Goal: Task Accomplishment & Management: Use online tool/utility

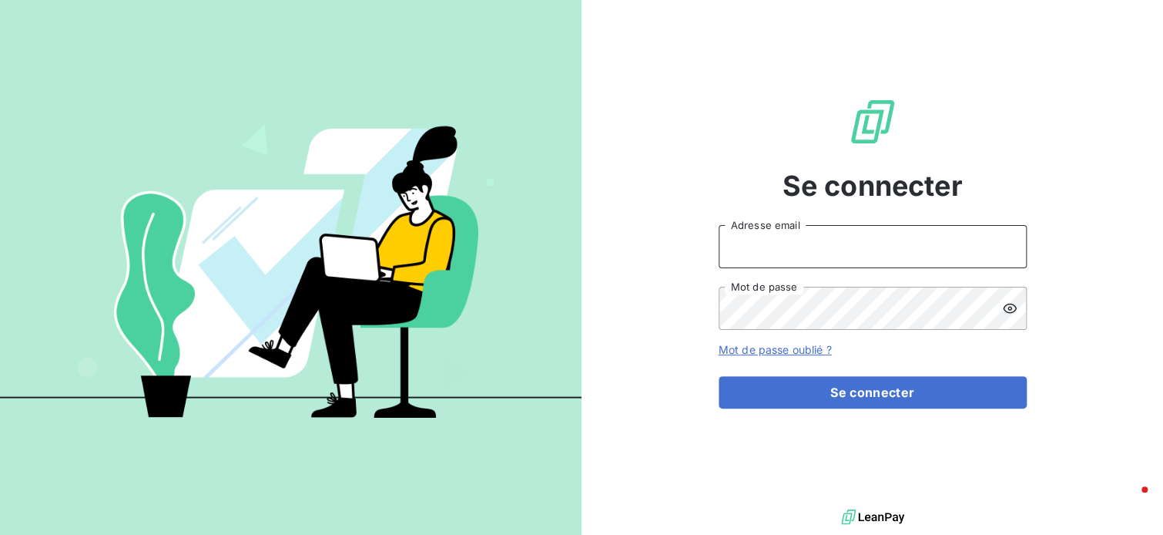
type input "[EMAIL_ADDRESS][DOMAIN_NAME]"
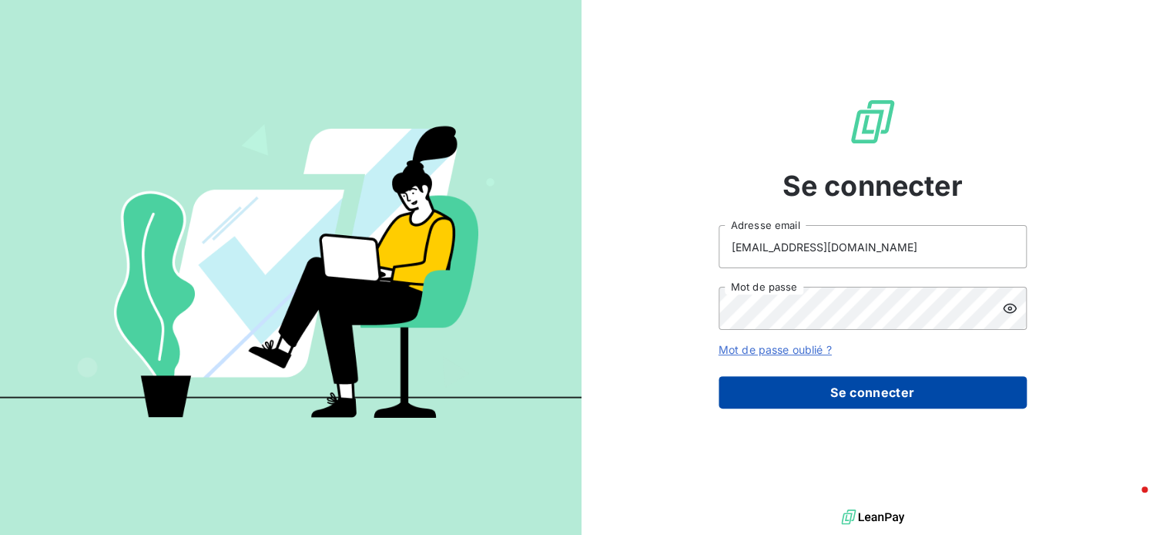
click at [905, 387] on button "Se connecter" at bounding box center [873, 392] width 308 height 32
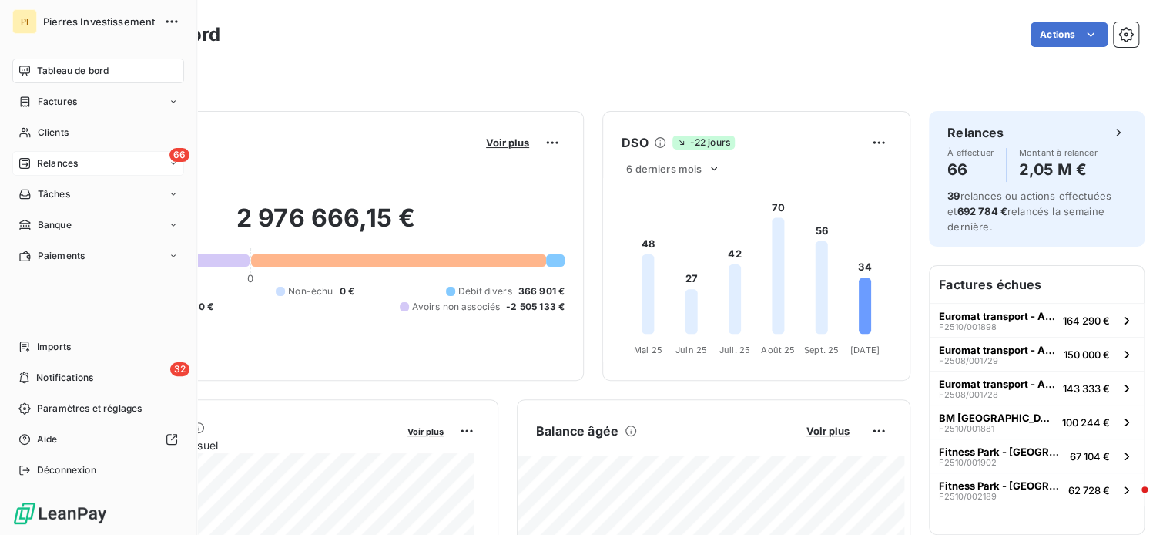
click at [78, 166] on div "66 Relances" at bounding box center [98, 163] width 172 height 25
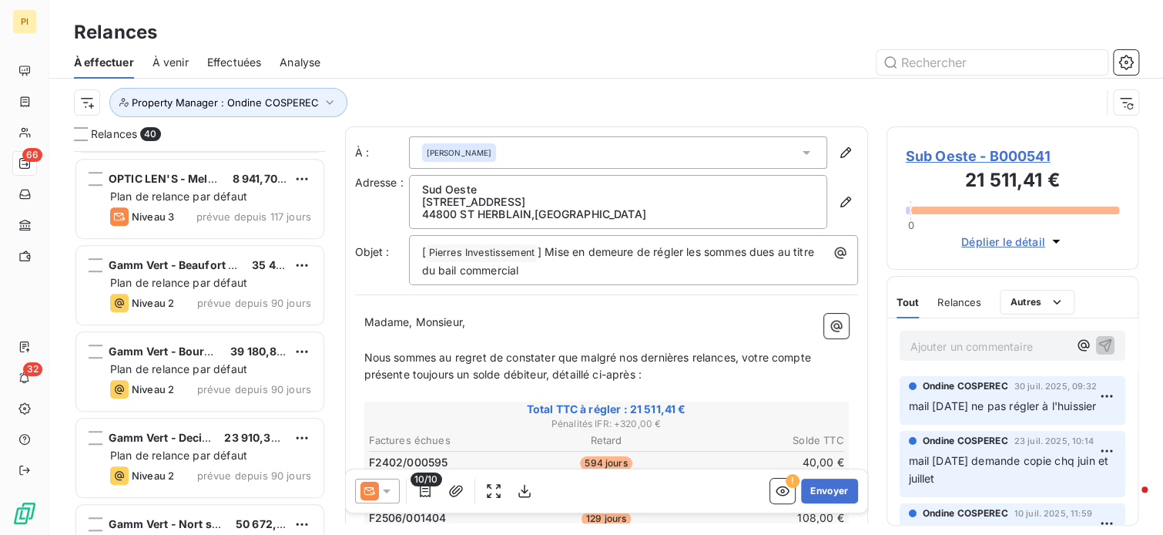
scroll to position [539, 0]
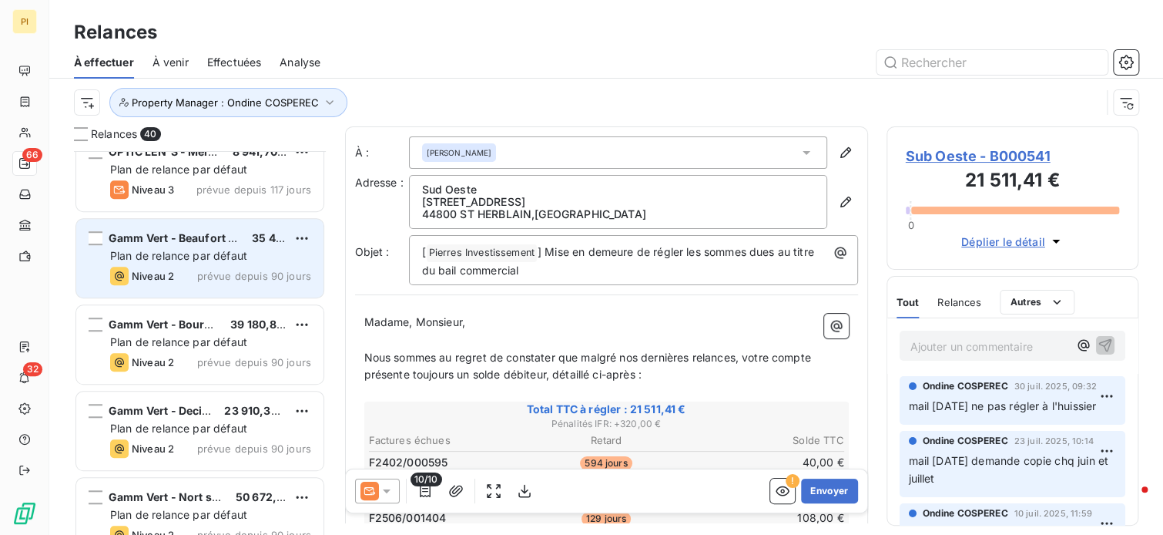
click at [183, 258] on span "Plan de relance par défaut" at bounding box center [178, 255] width 137 height 13
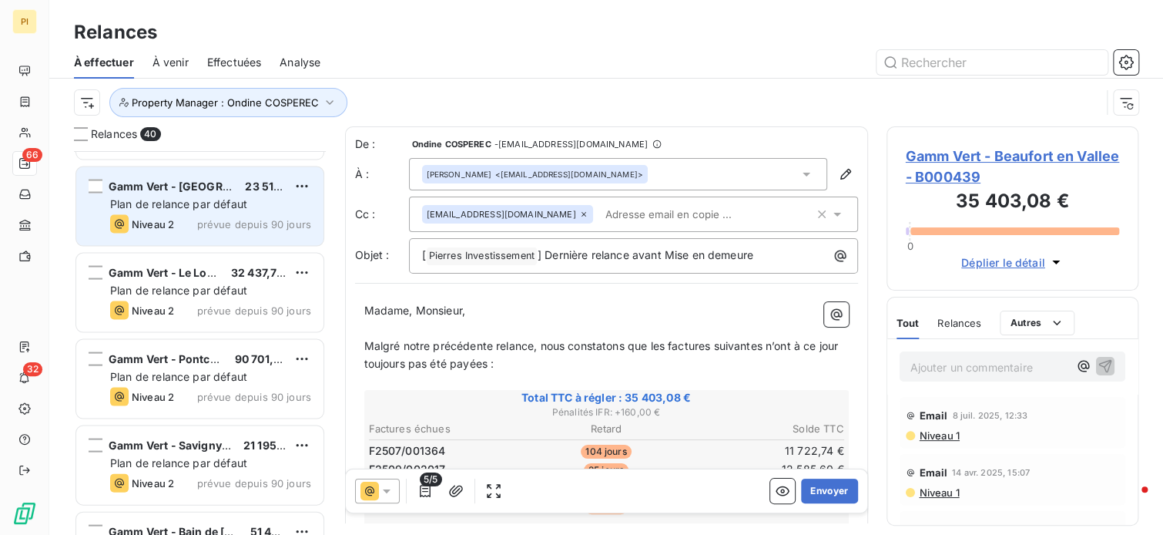
scroll to position [1618, 0]
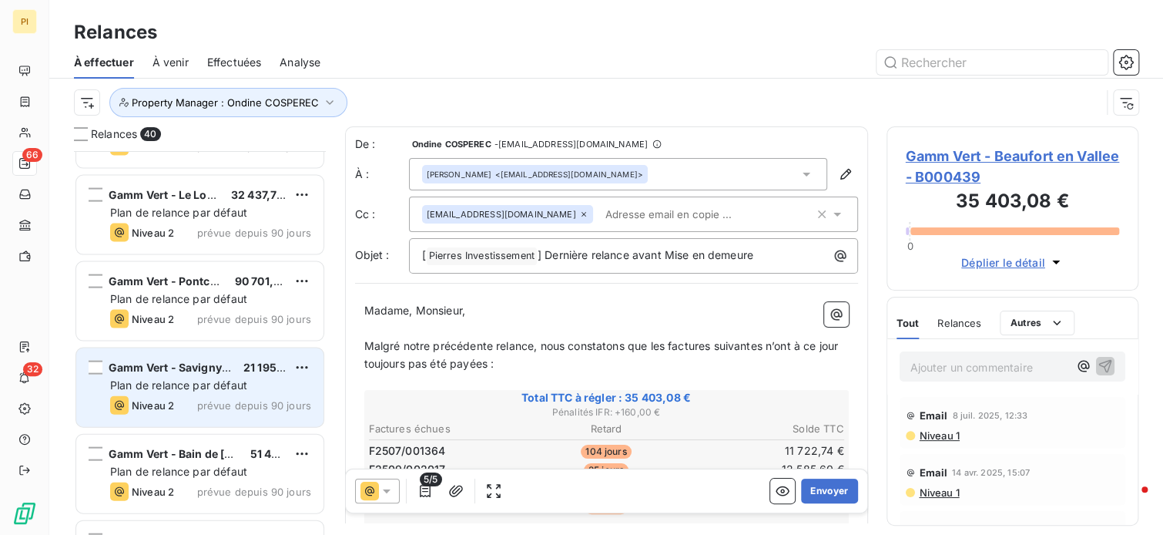
click at [240, 407] on span "prévue depuis 90 jours" at bounding box center [254, 405] width 114 height 12
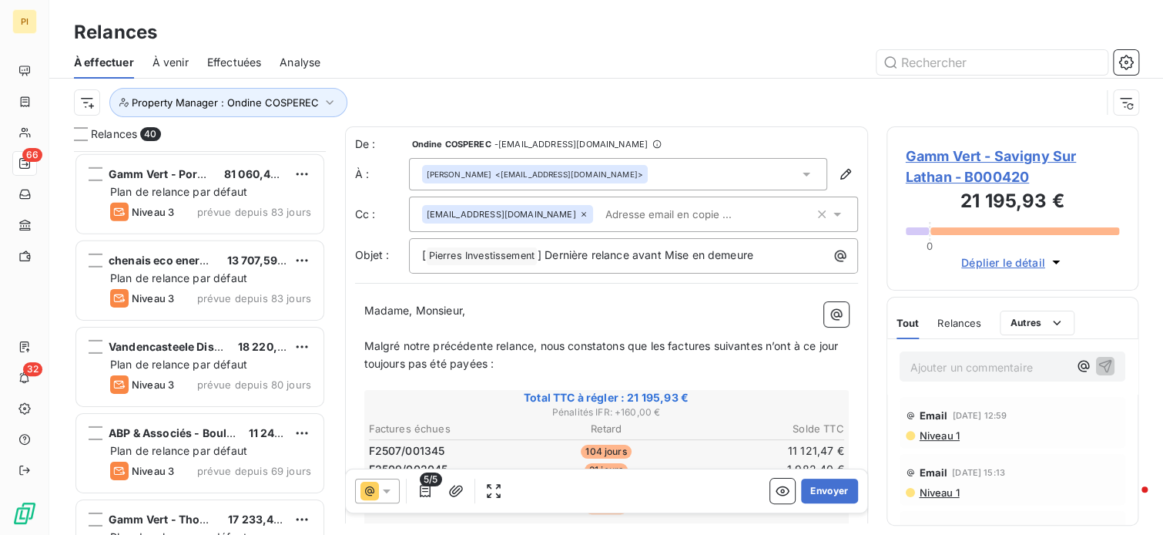
scroll to position [2389, 0]
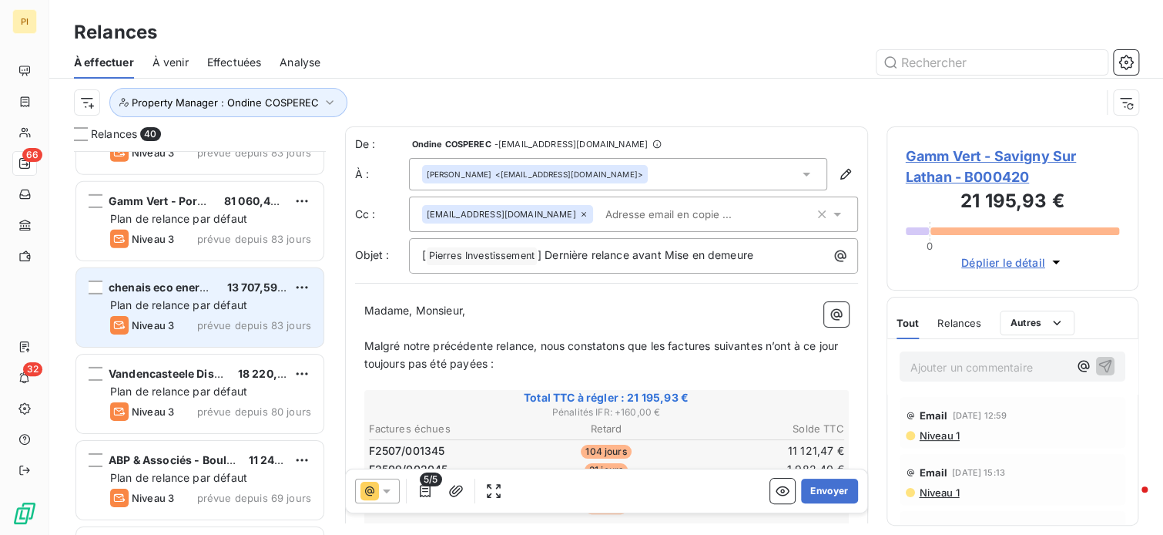
click at [191, 297] on div "Plan de relance par défaut" at bounding box center [210, 304] width 201 height 15
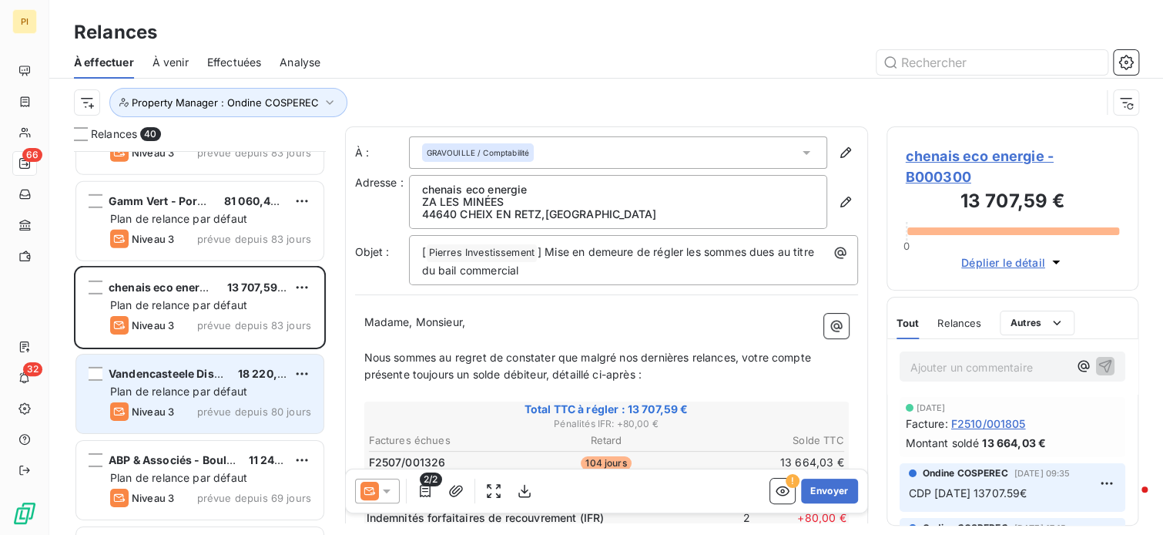
drag, startPoint x: 191, startPoint y: 389, endPoint x: 240, endPoint y: 392, distance: 49.4
click at [194, 387] on span "Plan de relance par défaut" at bounding box center [178, 390] width 137 height 13
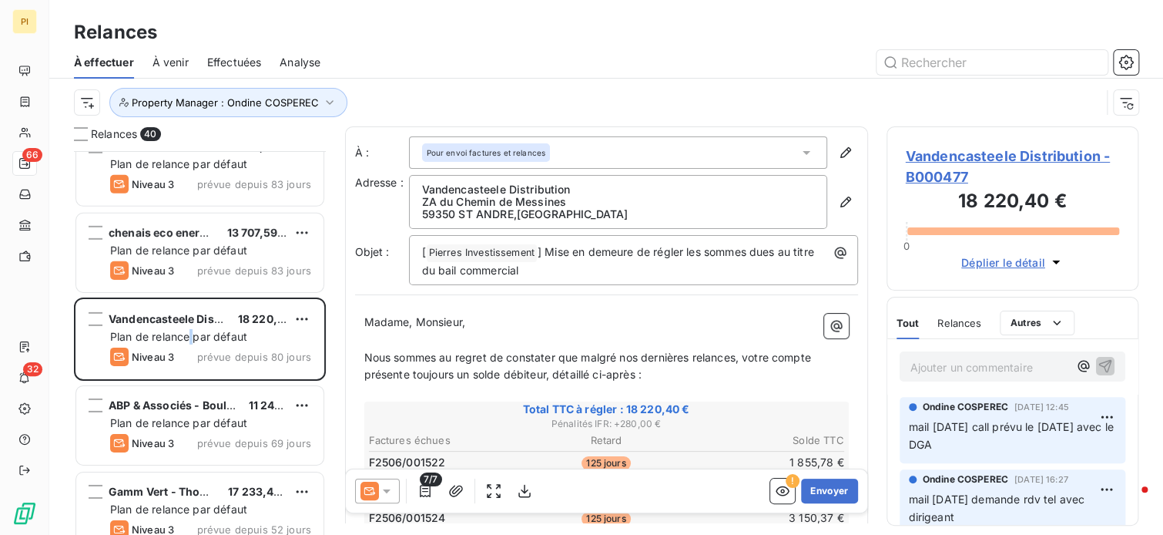
scroll to position [2543, 0]
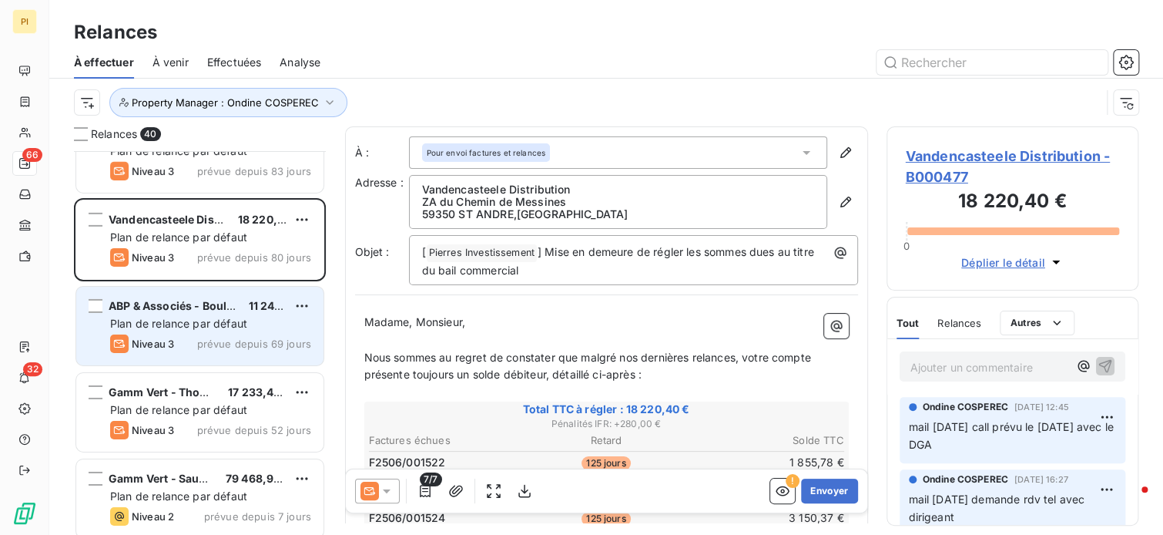
click at [192, 344] on div "Niveau 3 prévue depuis 69 jours" at bounding box center [210, 343] width 201 height 18
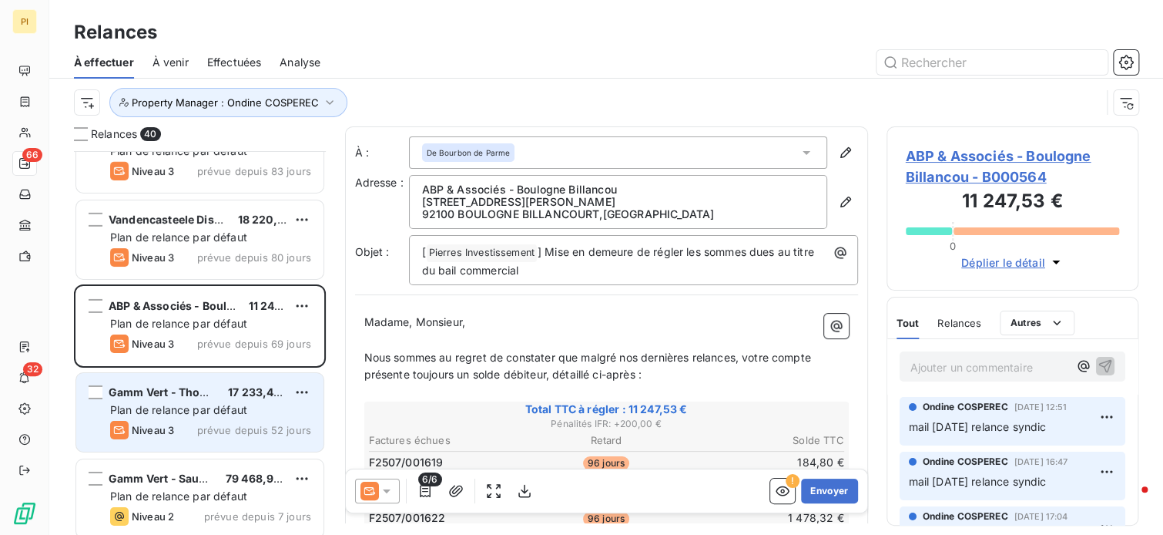
click at [182, 407] on span "Plan de relance par défaut" at bounding box center [178, 409] width 137 height 13
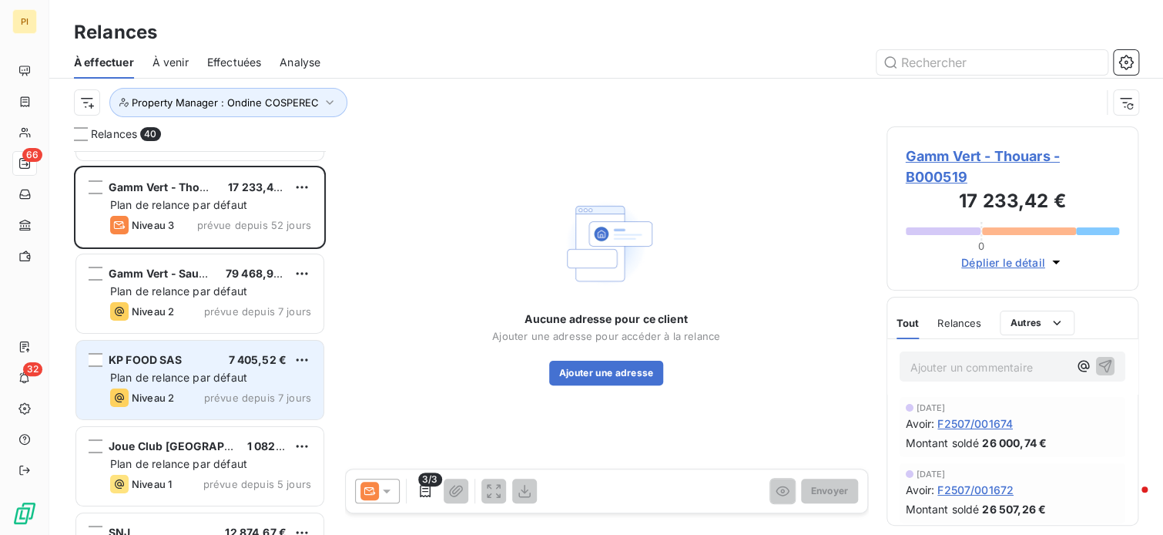
scroll to position [2774, 0]
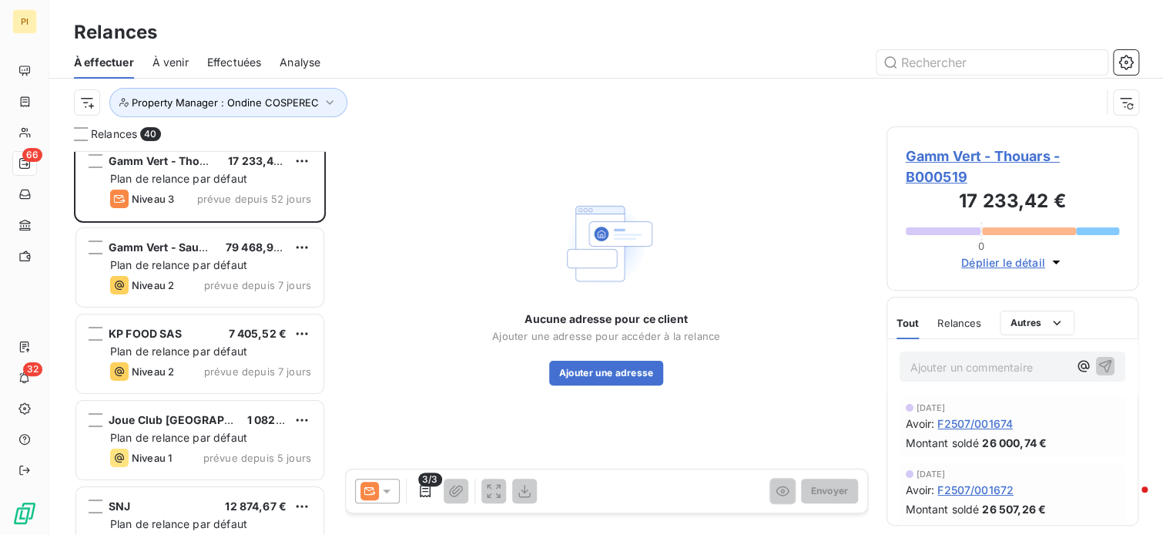
drag, startPoint x: 190, startPoint y: 376, endPoint x: 339, endPoint y: 341, distance: 153.4
click at [188, 377] on div "Niveau 2 prévue depuis 7 jours" at bounding box center [210, 371] width 201 height 18
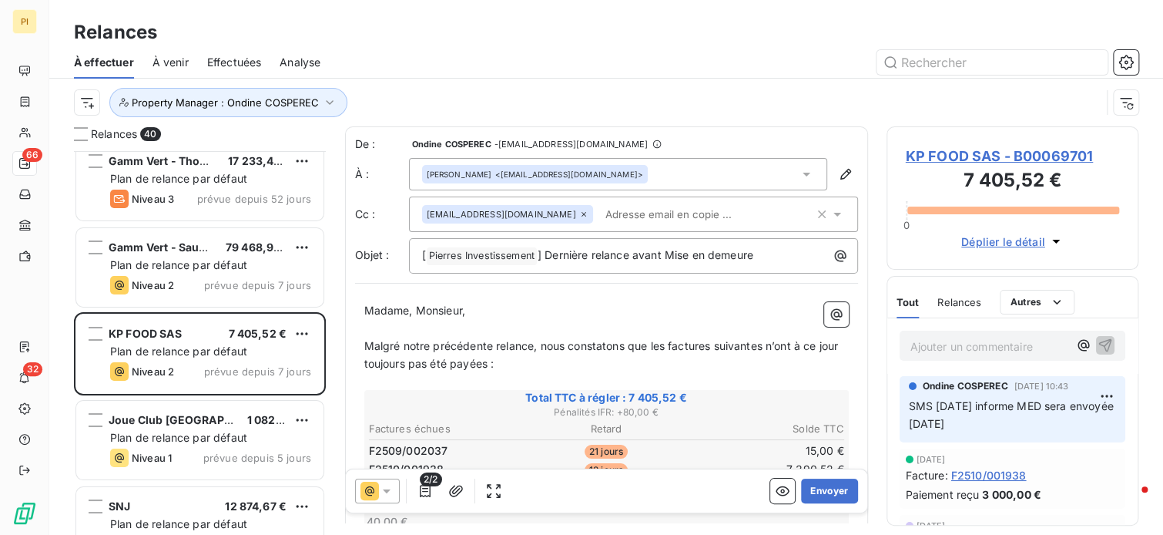
click at [379, 496] on icon at bounding box center [386, 490] width 15 height 15
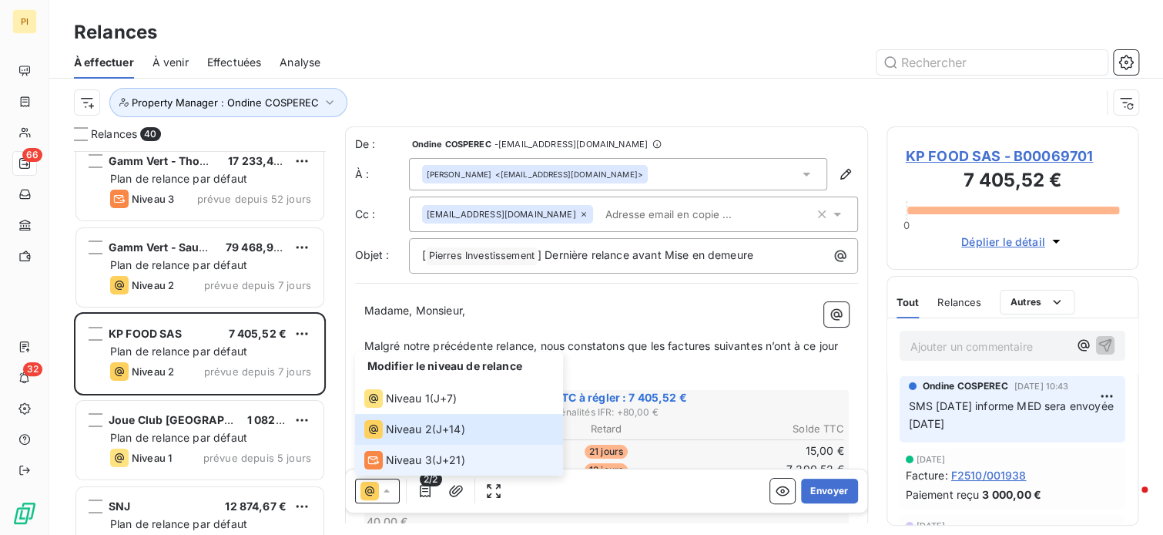
click at [446, 457] on span "J+21 )" at bounding box center [450, 459] width 29 height 15
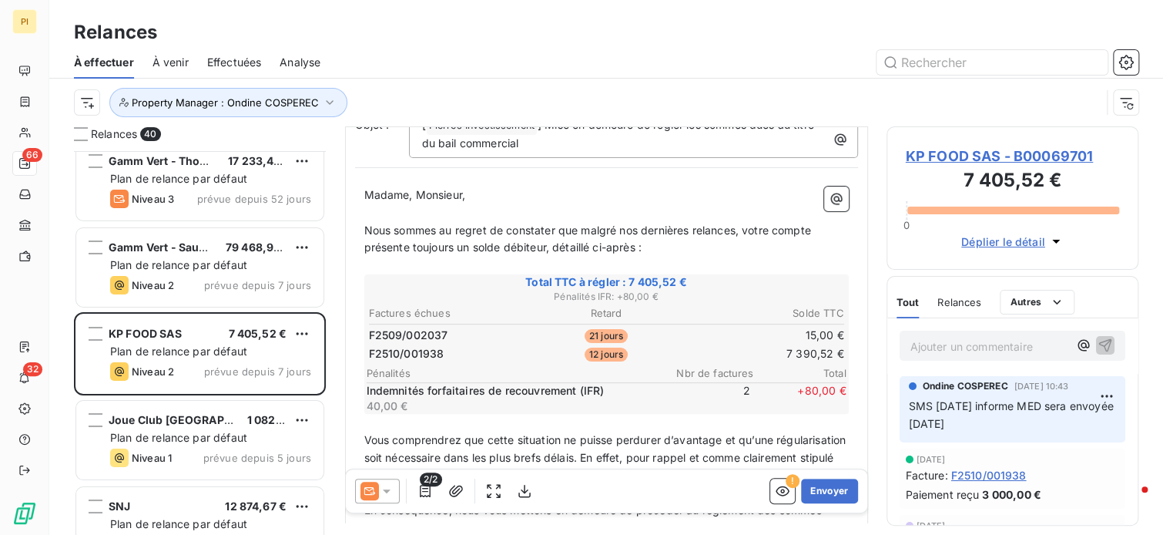
scroll to position [154, 0]
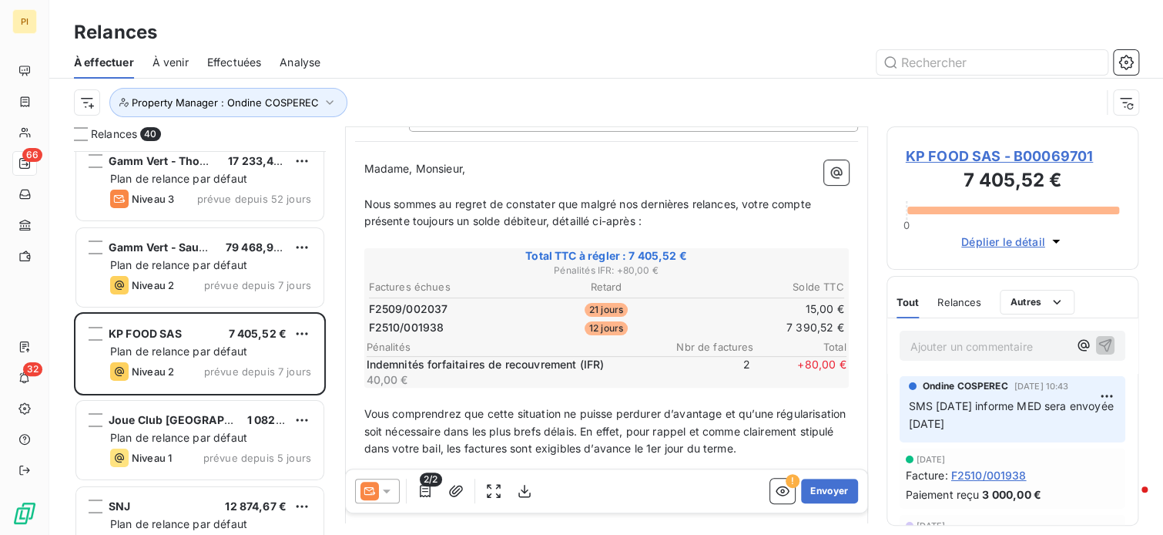
click at [374, 494] on icon at bounding box center [370, 491] width 18 height 18
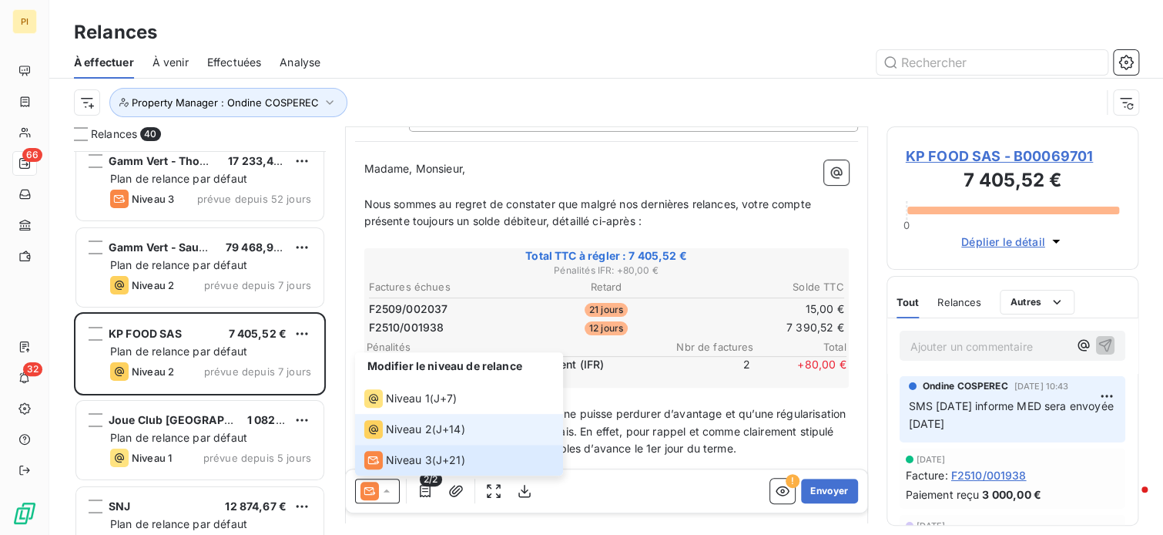
click at [401, 426] on span "Niveau 2" at bounding box center [409, 428] width 46 height 15
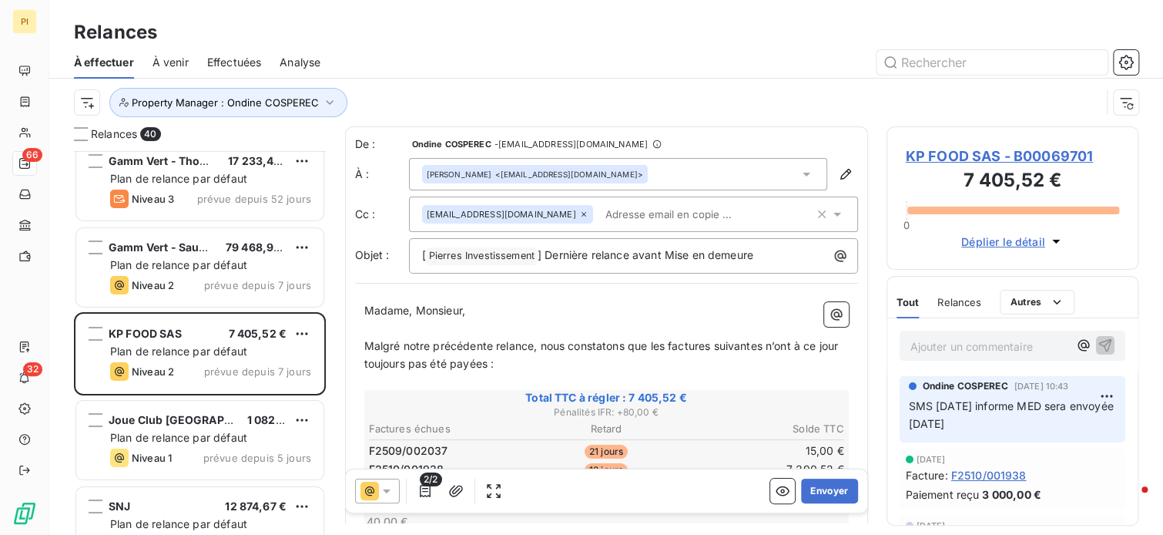
click at [379, 491] on icon at bounding box center [386, 490] width 15 height 15
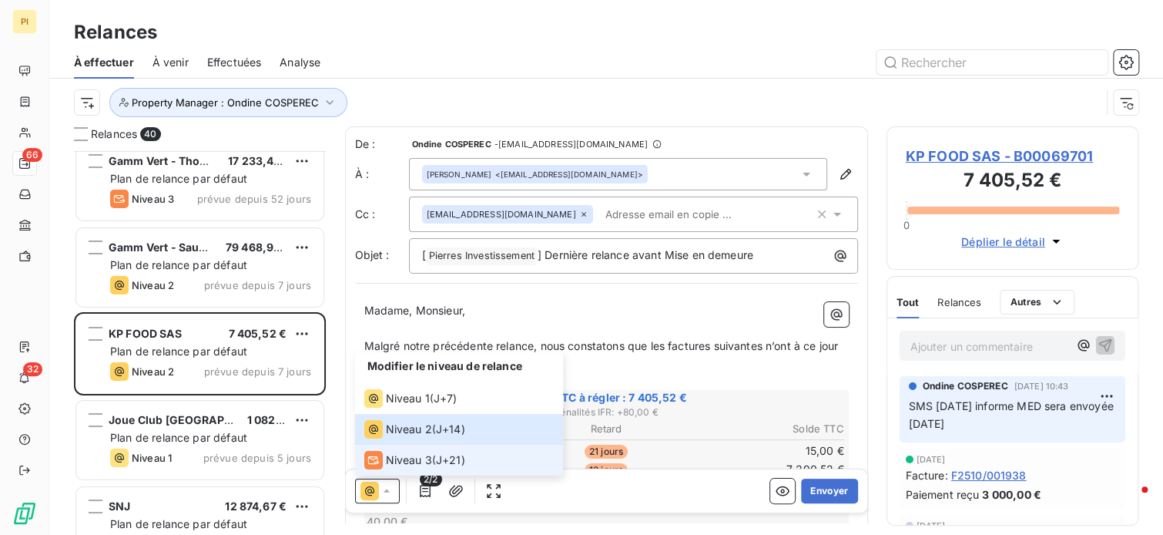
click at [408, 466] on span "Niveau 3" at bounding box center [409, 459] width 46 height 15
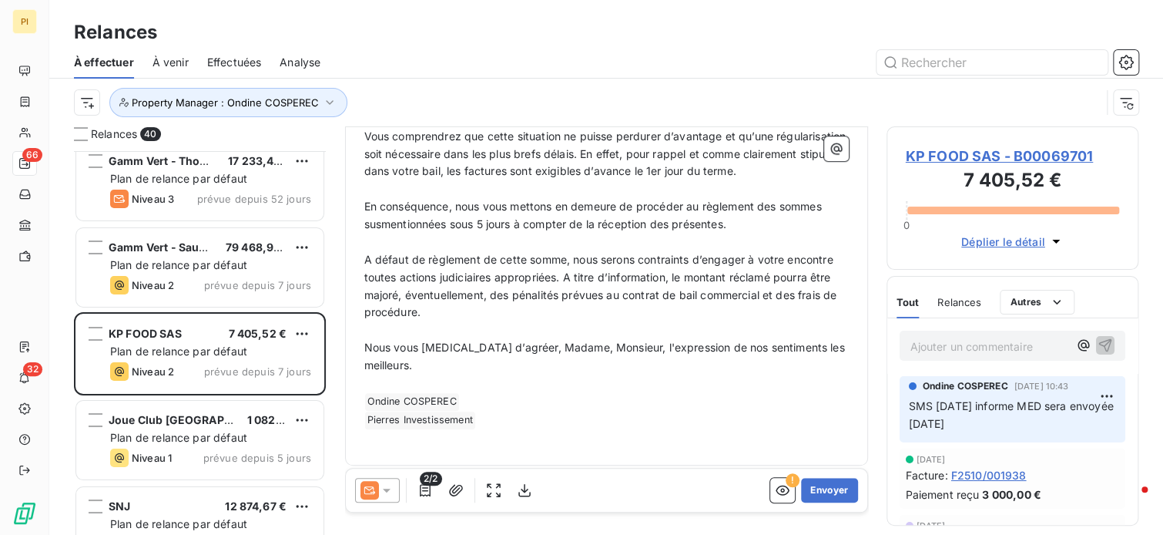
scroll to position [431, 0]
click at [834, 493] on button "Envoyer" at bounding box center [829, 490] width 56 height 25
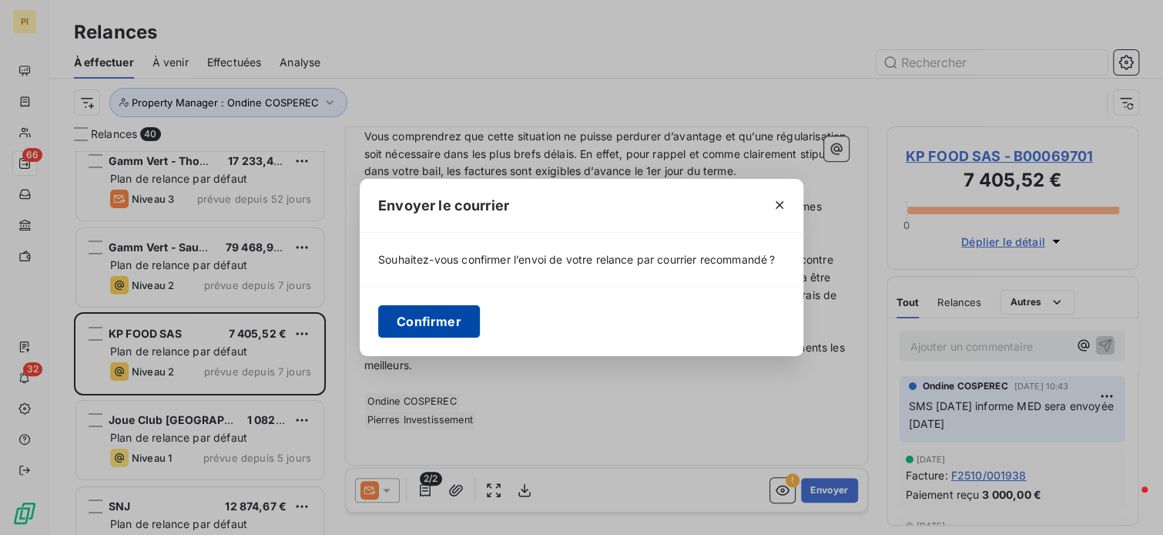
click at [431, 333] on button "Confirmer" at bounding box center [429, 321] width 102 height 32
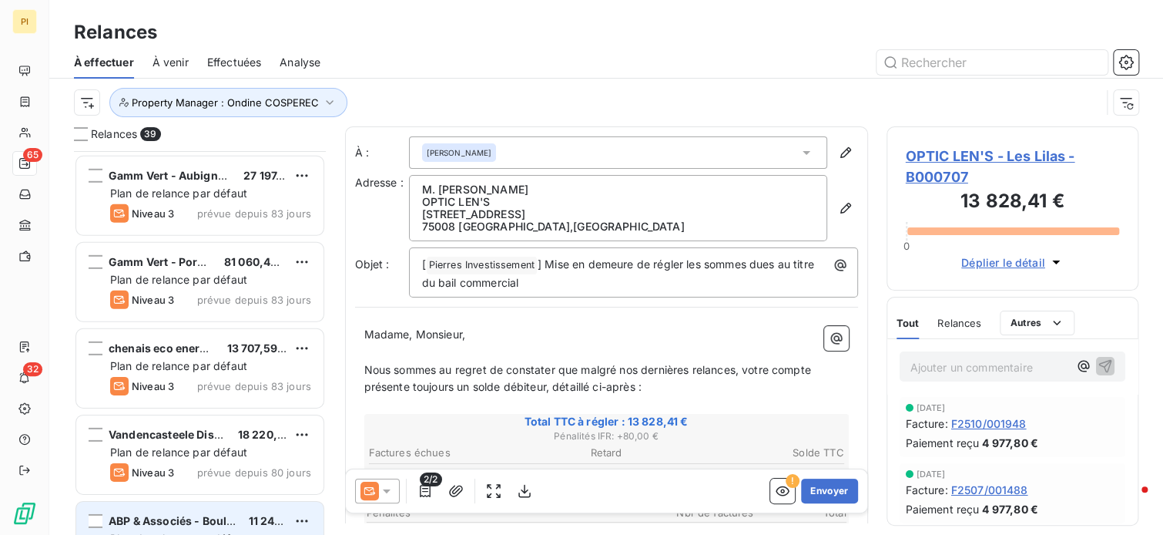
scroll to position [2311, 0]
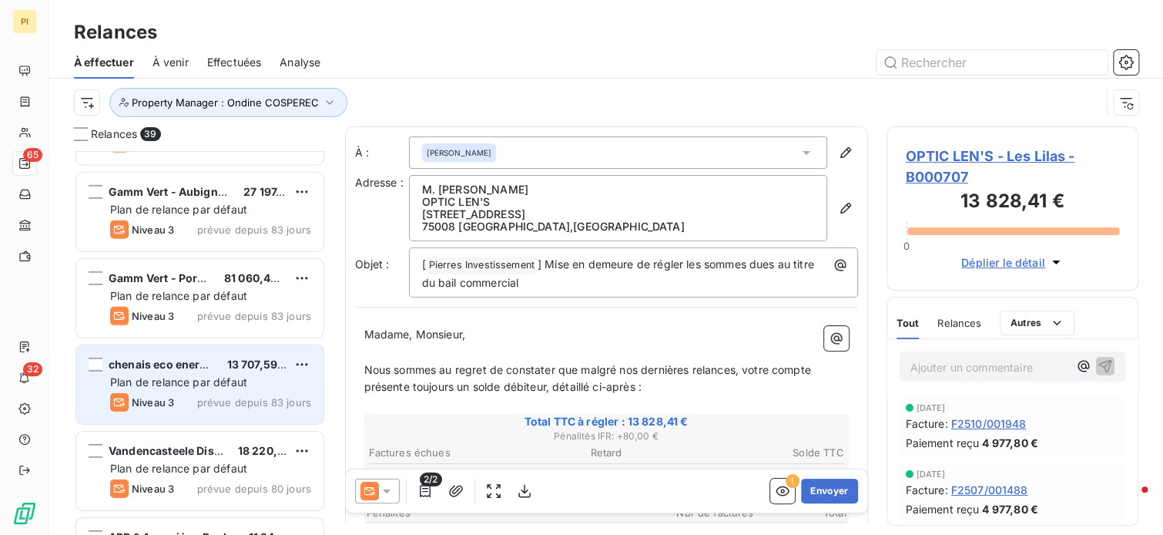
drag, startPoint x: 178, startPoint y: 379, endPoint x: 266, endPoint y: 347, distance: 93.3
click at [180, 378] on span "Plan de relance par défaut" at bounding box center [178, 381] width 137 height 13
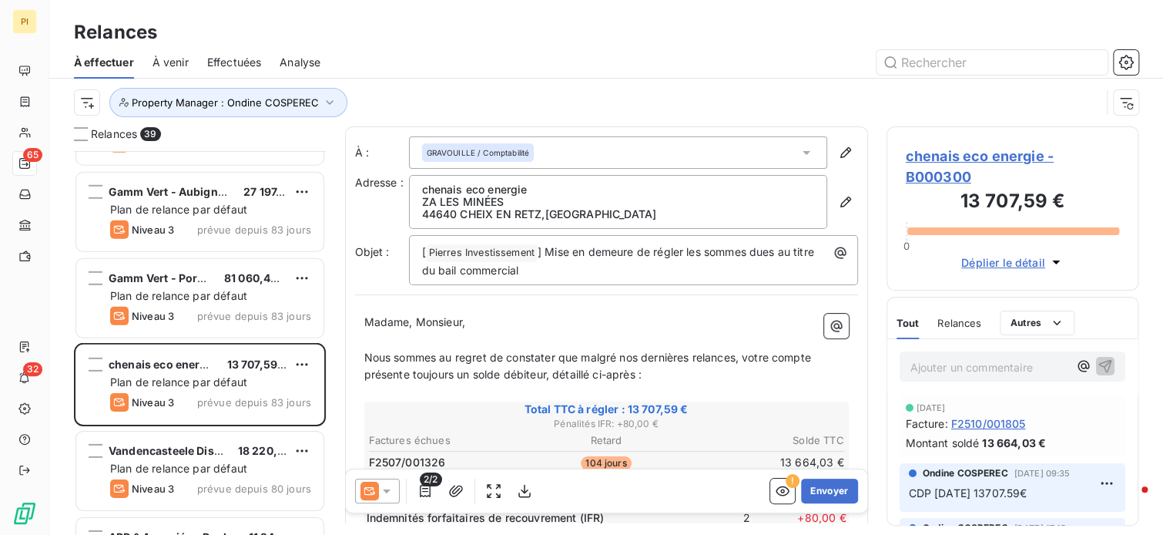
click at [915, 368] on p "Ajouter un commentaire ﻿" at bounding box center [990, 367] width 159 height 19
click at [970, 368] on p "Ajouter un commentaire ﻿" at bounding box center [990, 367] width 159 height 19
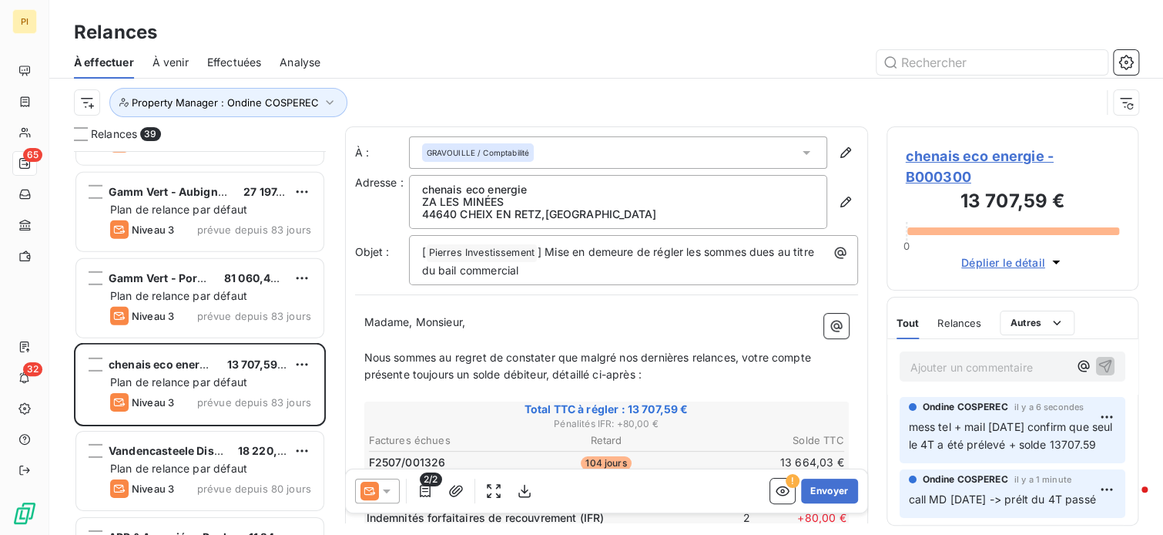
scroll to position [371, 240]
